Goal: Answer question/provide support: Share knowledge or assist other users

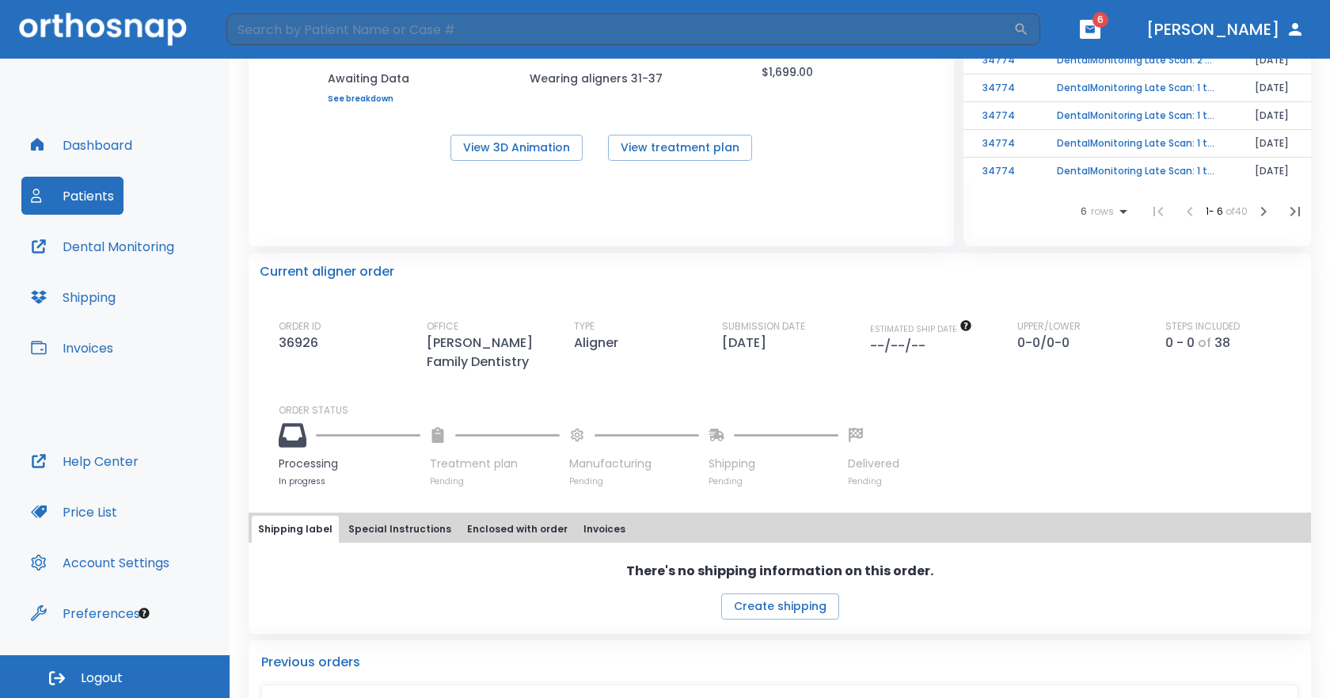
scroll to position [238, 0]
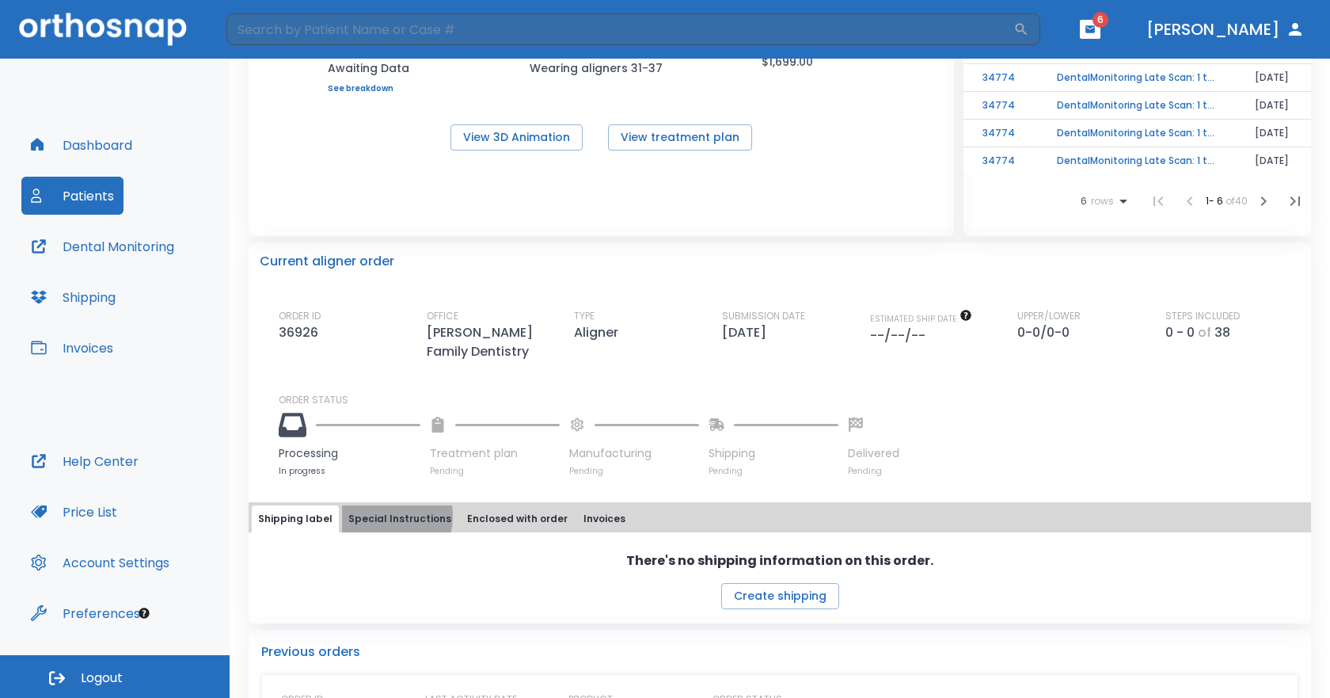
click at [373, 516] on button "Special Instructions" at bounding box center [400, 518] width 116 height 27
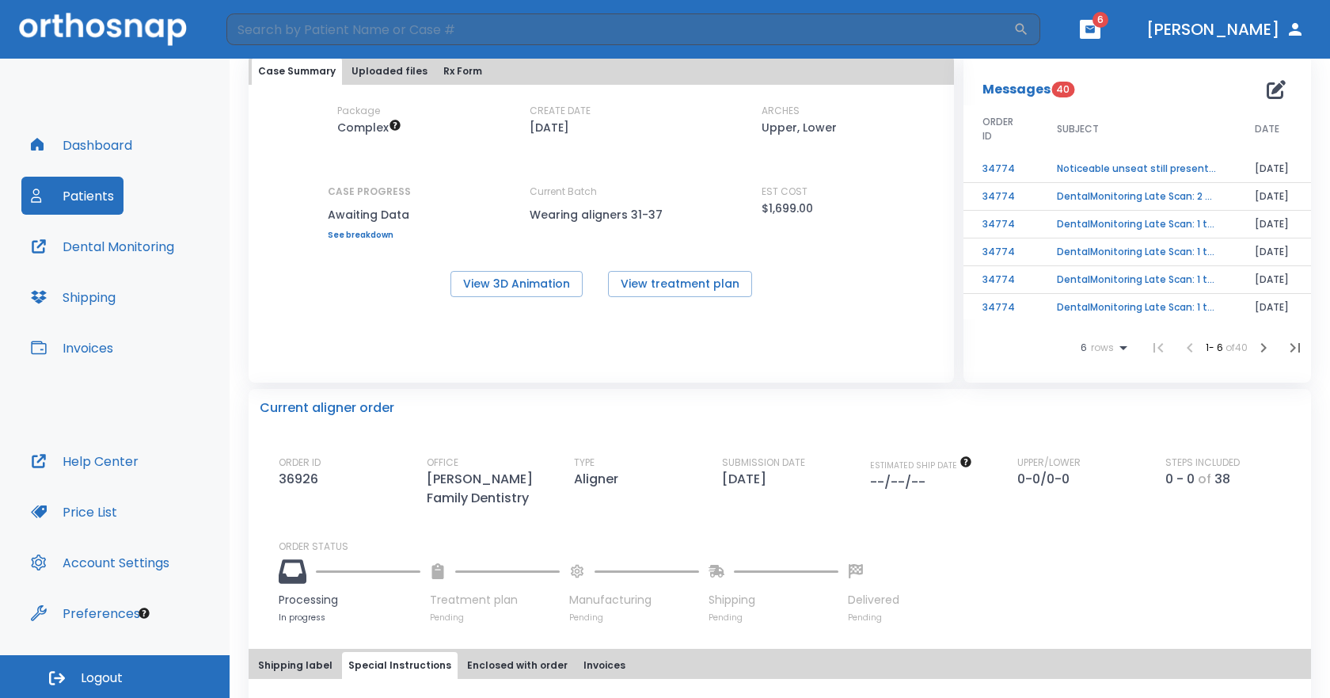
scroll to position [79, 0]
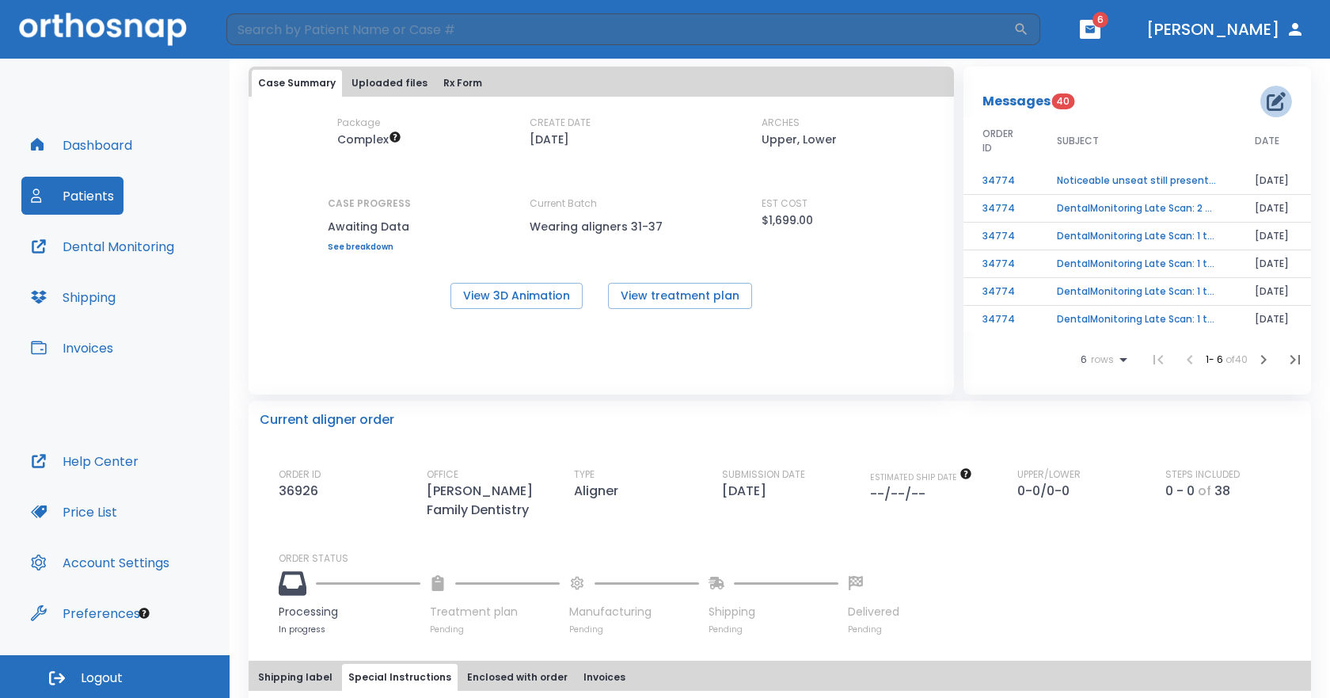
click at [1267, 99] on icon "button" at bounding box center [1276, 101] width 19 height 19
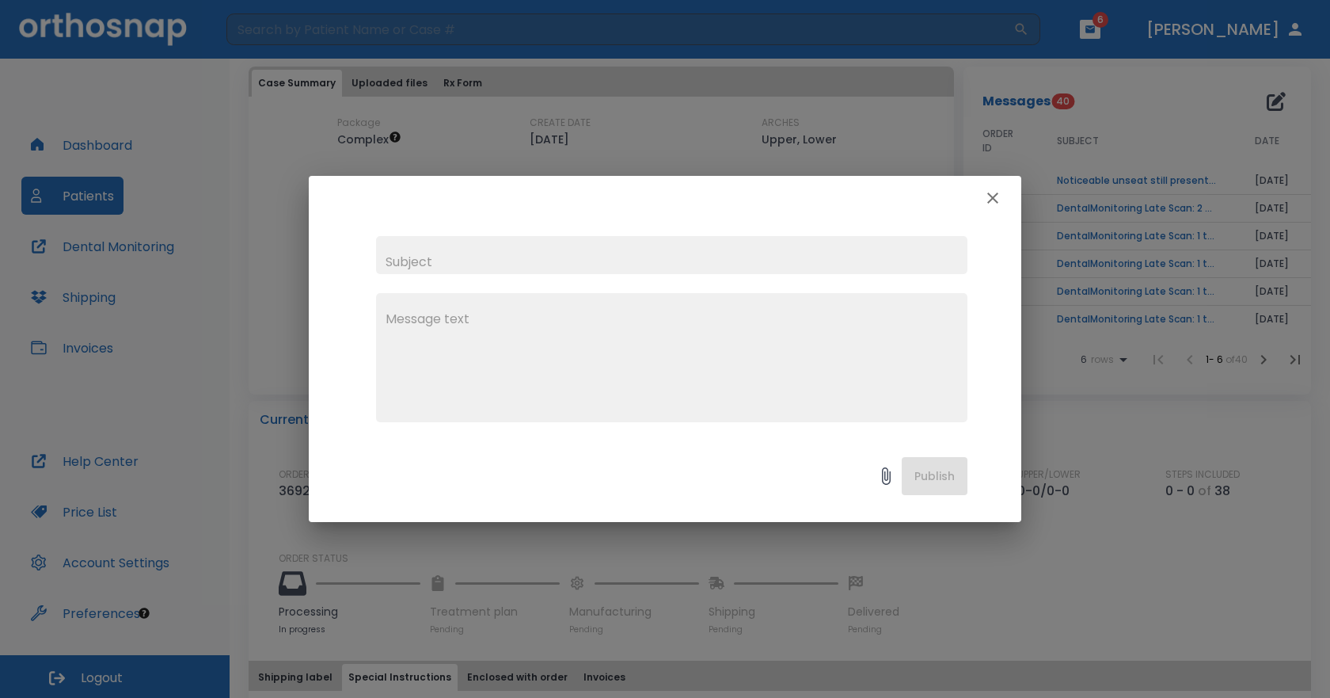
click at [464, 269] on input "text" at bounding box center [672, 255] width 592 height 38
type input "[MEDICAL_DATA] order"
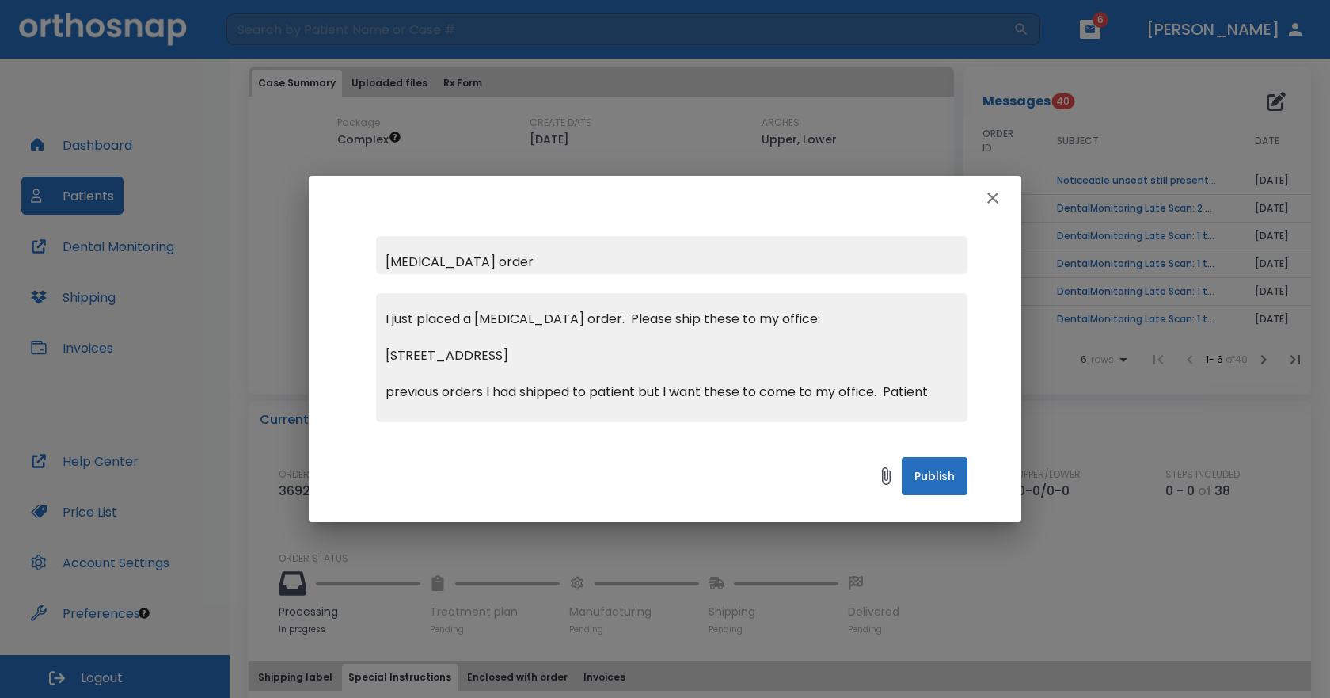
scroll to position [0, 0]
click at [394, 412] on textarea "I just placed a [MEDICAL_DATA] order. Please ship these to my office: [STREET_A…" at bounding box center [672, 364] width 573 height 109
click at [564, 321] on textarea "I just placed a [MEDICAL_DATA] order. Please ship these to my office: [STREET_A…" at bounding box center [672, 364] width 573 height 109
drag, startPoint x: 687, startPoint y: 207, endPoint x: 741, endPoint y: 200, distance: 54.3
click at [741, 200] on div at bounding box center [665, 198] width 713 height 44
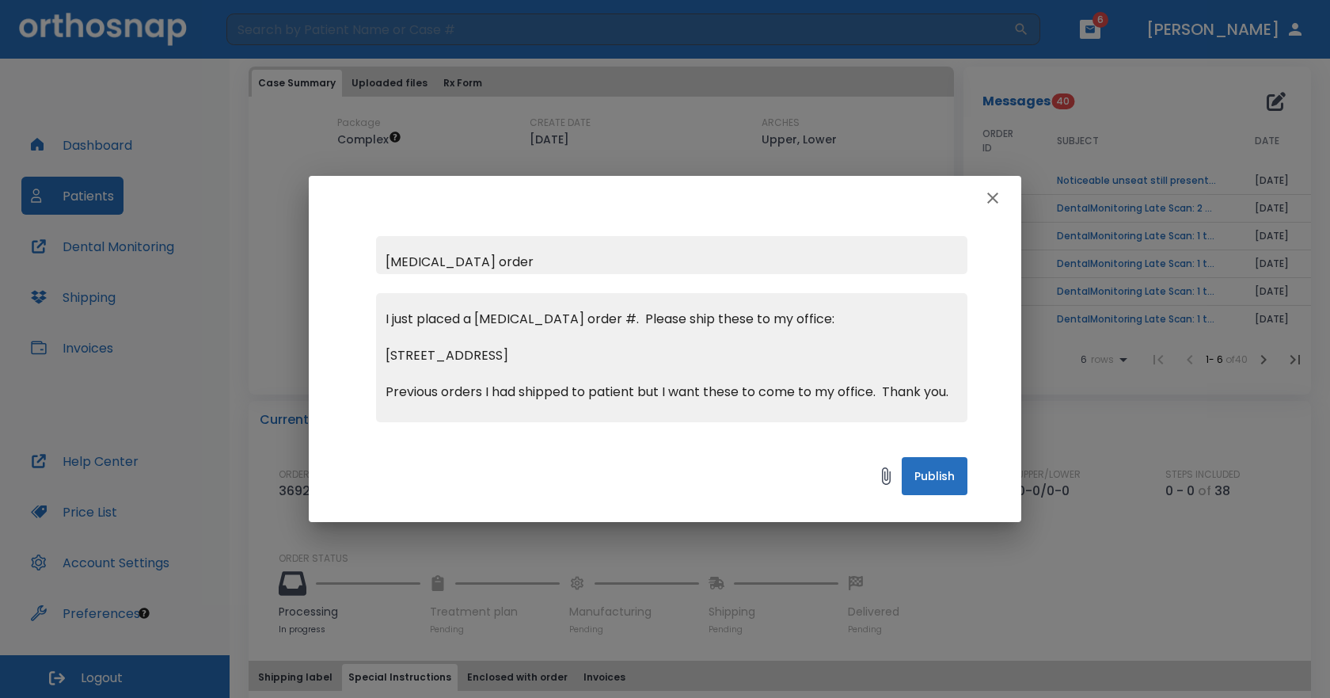
click at [573, 318] on textarea "I just placed a [MEDICAL_DATA] order #. Please ship these to my office: [STREET…" at bounding box center [672, 364] width 573 height 109
type textarea "I just placed a [MEDICAL_DATA] order. Please ship these to my office: [STREET_A…"
click at [947, 482] on button "Publish" at bounding box center [935, 476] width 66 height 38
